Goal: Task Accomplishment & Management: Use online tool/utility

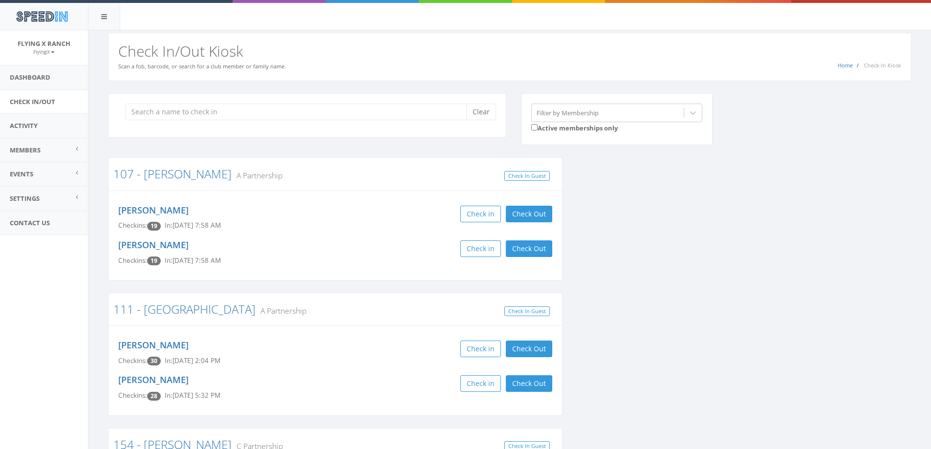
click at [609, 16] on div "SpeedIn" at bounding box center [465, 15] width 931 height 30
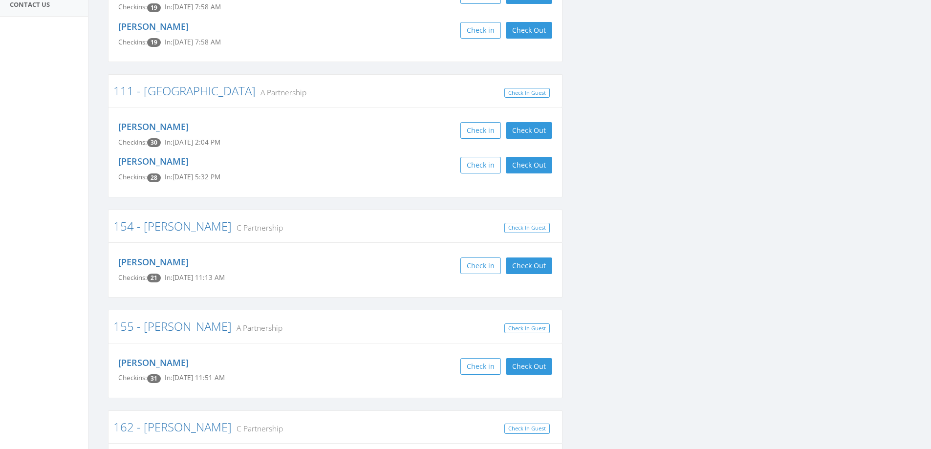
scroll to position [293, 0]
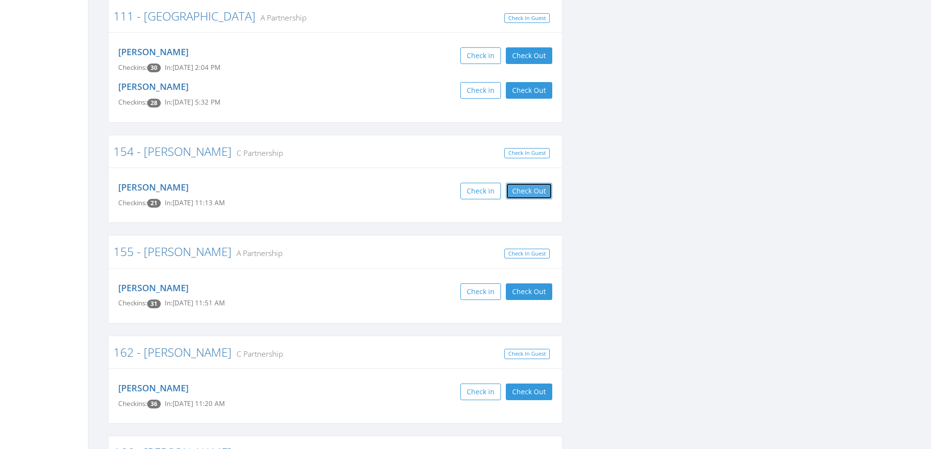
click at [526, 188] on button "Check Out" at bounding box center [529, 191] width 46 height 17
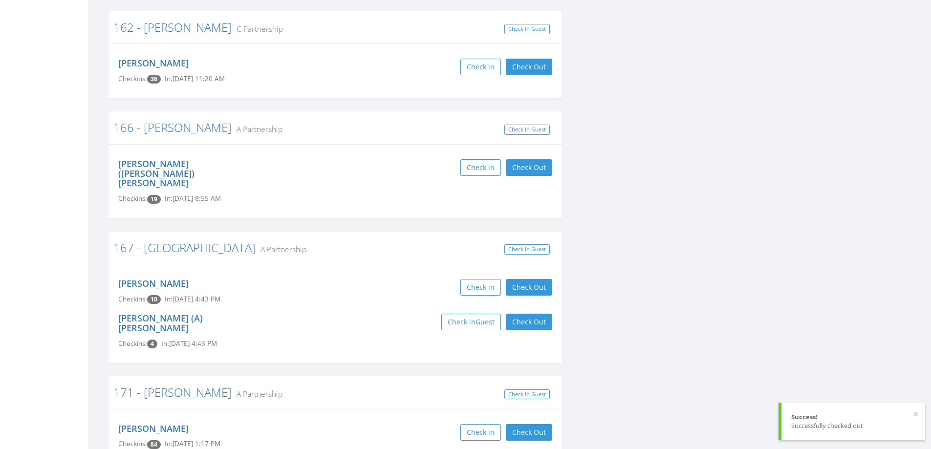
scroll to position [636, 0]
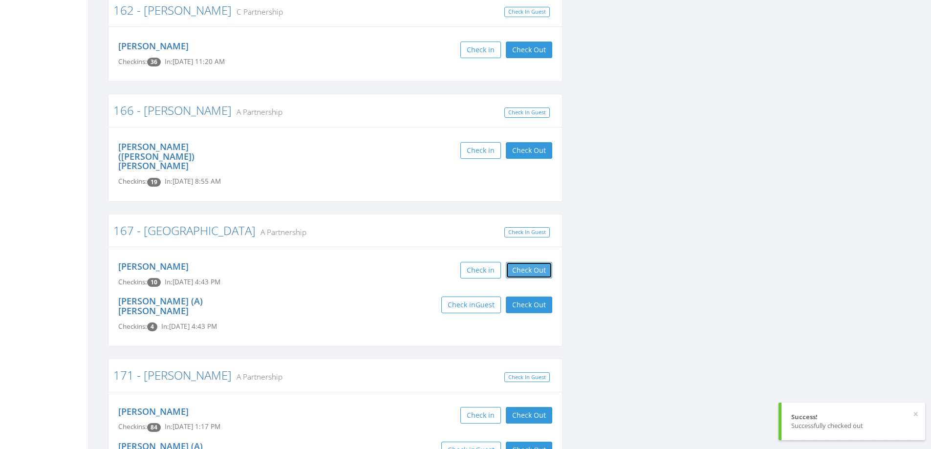
click at [540, 262] on button "Check Out" at bounding box center [529, 270] width 46 height 17
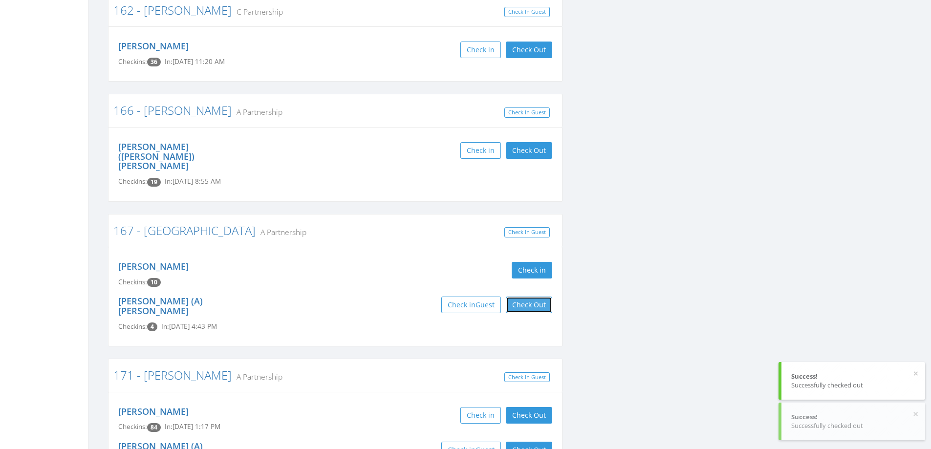
click at [538, 297] on button "Check Out" at bounding box center [529, 305] width 46 height 17
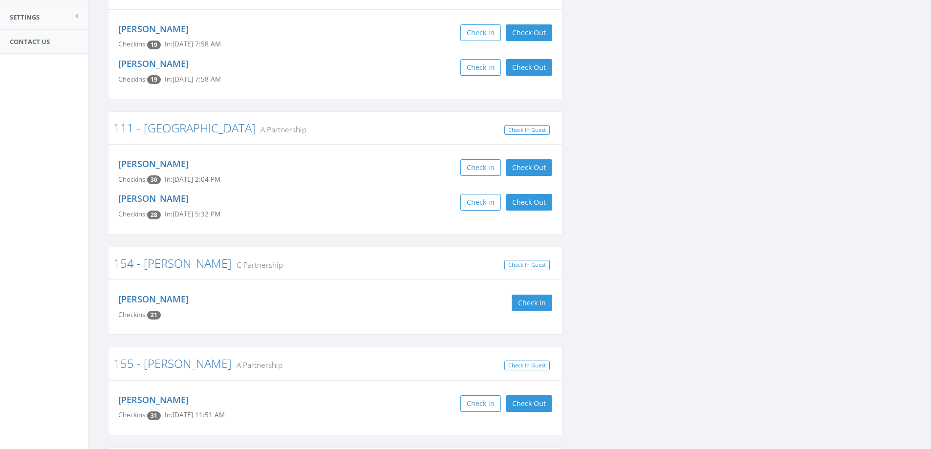
scroll to position [0, 0]
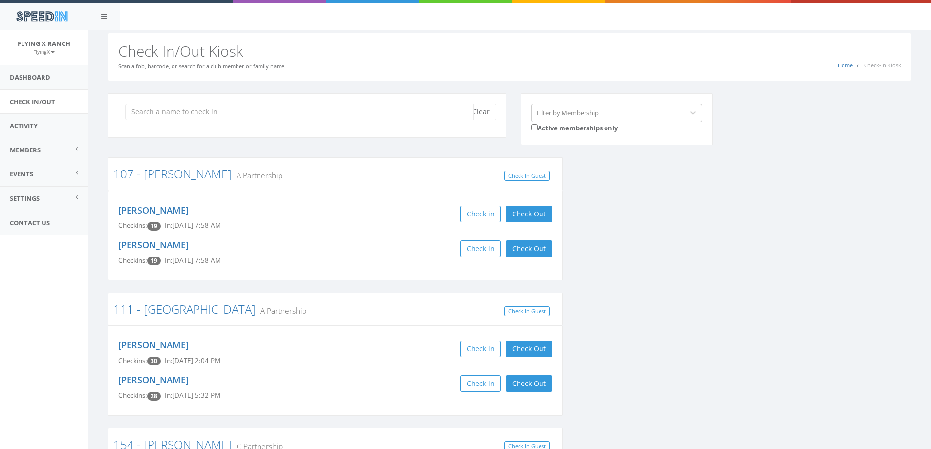
click at [171, 109] on input "search" at bounding box center [299, 112] width 349 height 17
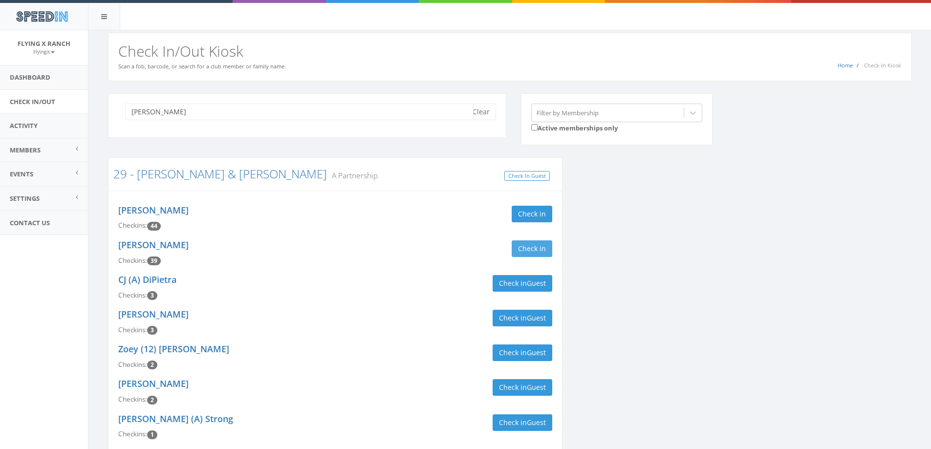
type input "[PERSON_NAME]"
click at [527, 251] on button "Check in" at bounding box center [532, 249] width 41 height 17
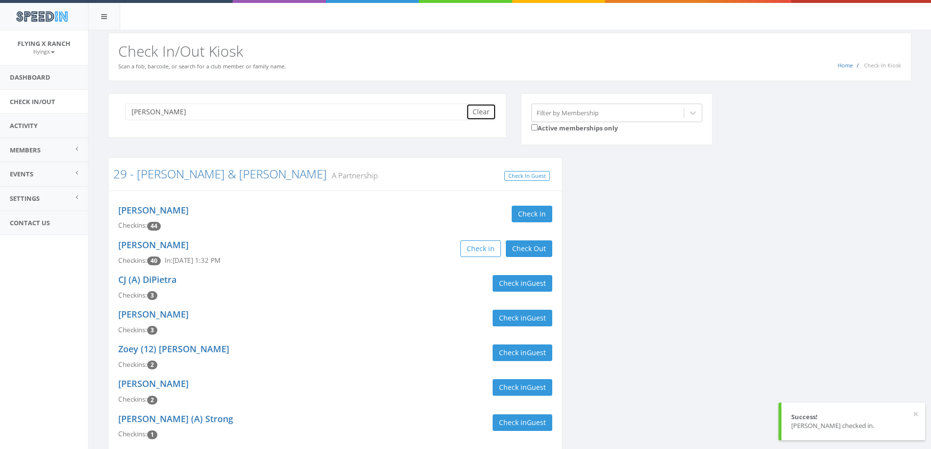
click at [480, 112] on button "Clear" at bounding box center [481, 112] width 30 height 17
